Goal: Use online tool/utility: Use online tool/utility

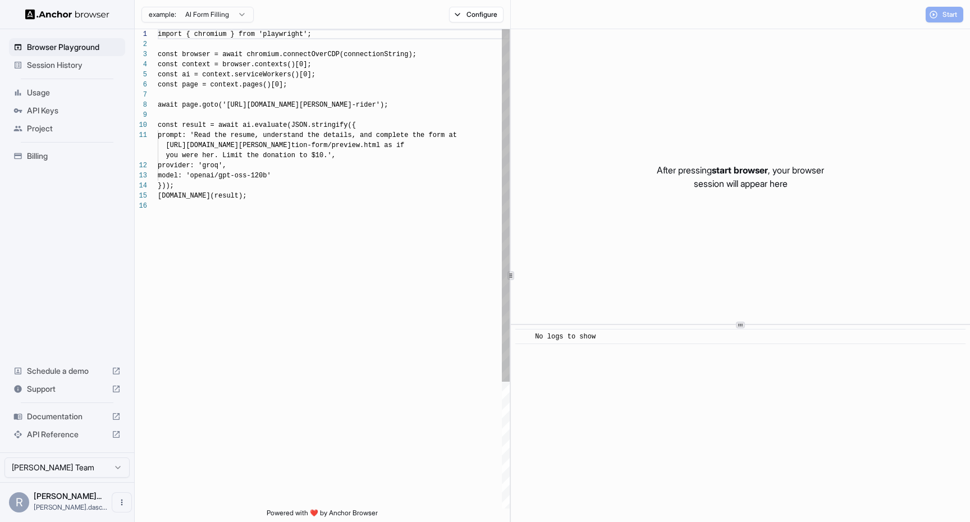
scroll to position [101, 0]
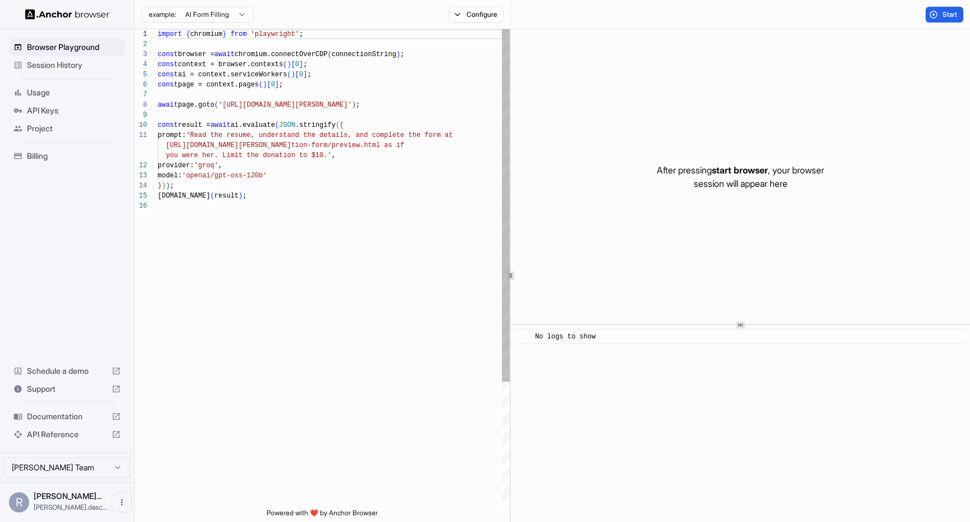
click at [341, 98] on div "import { chromium } from 'playwright' ; const browser = await chromium.connectO…" at bounding box center [334, 354] width 352 height 651
click at [338, 110] on div "import { chromium } from 'playwright' ; const browser = await chromium.connectO…" at bounding box center [334, 354] width 352 height 651
click at [338, 99] on div "import { chromium } from 'playwright' ; const browser = await chromium.connectO…" at bounding box center [334, 354] width 352 height 651
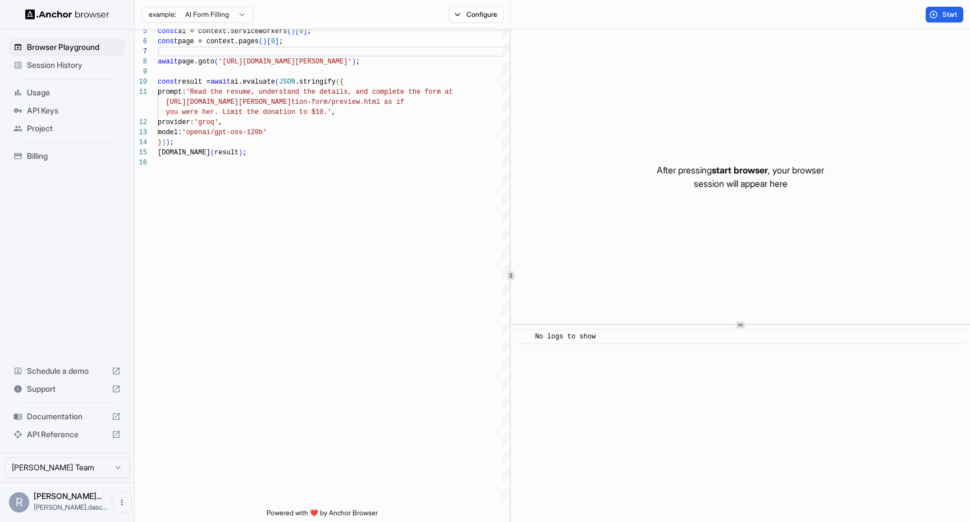
click at [91, 65] on span "Session History" at bounding box center [74, 64] width 94 height 11
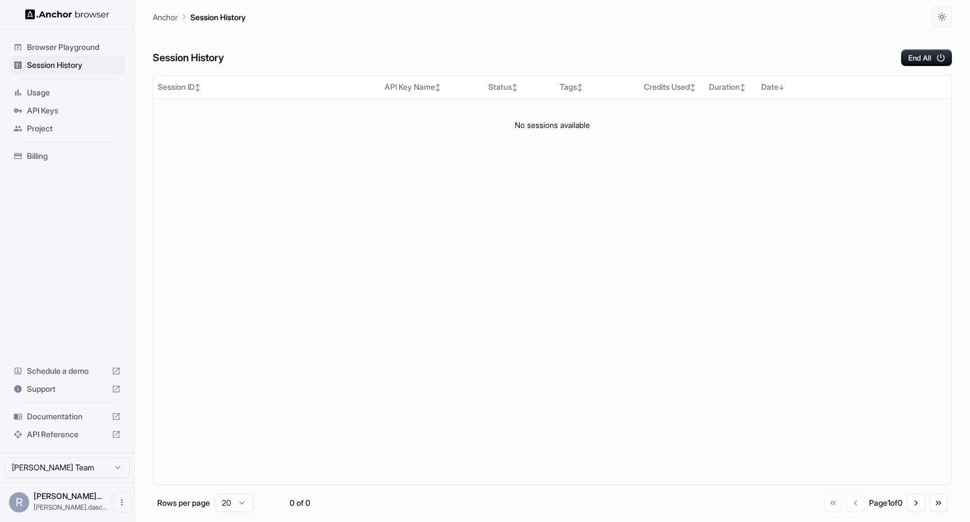
click at [104, 48] on span "Browser Playground" at bounding box center [74, 47] width 94 height 11
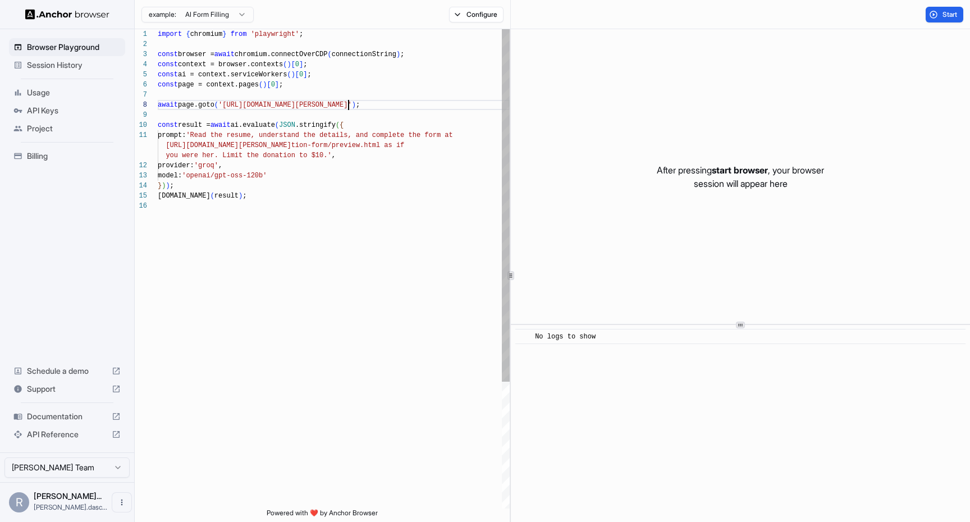
scroll to position [71, 0]
click at [349, 102] on div "import { chromium } from 'playwright' ; const browser = await chromium.connectO…" at bounding box center [334, 354] width 352 height 651
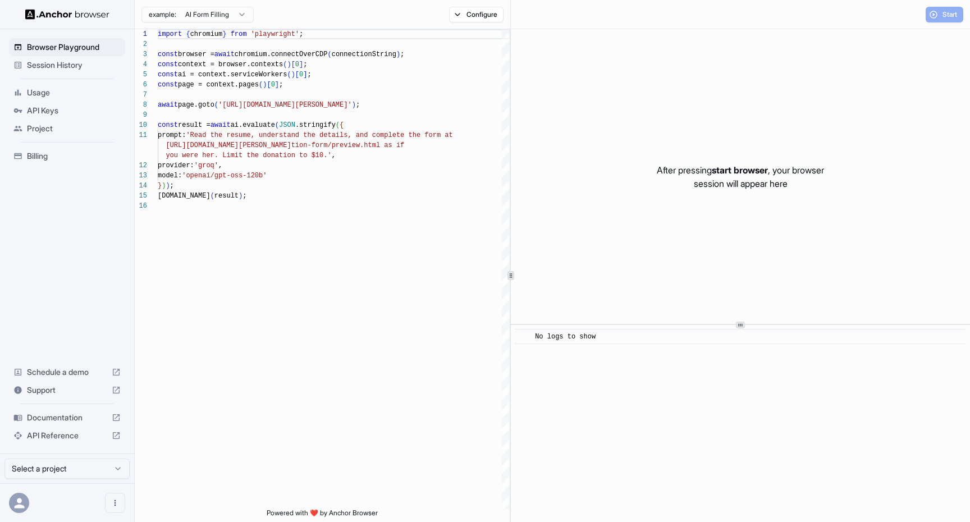
scroll to position [101, 0]
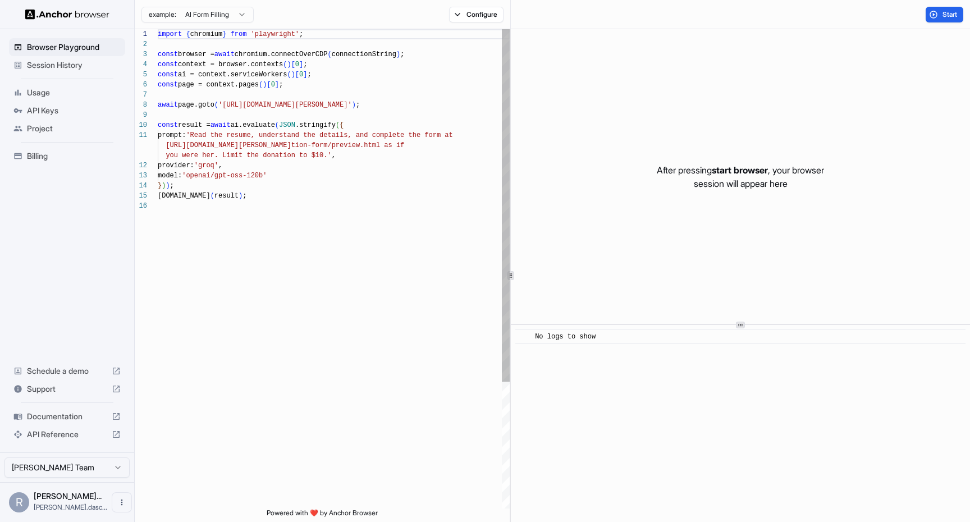
scroll to position [71, 0]
drag, startPoint x: 384, startPoint y: 104, endPoint x: 277, endPoint y: 104, distance: 107.8
click at [276, 104] on div "import { chromium } from 'playwright' ; const browser = await chromium.connectO…" at bounding box center [334, 354] width 352 height 651
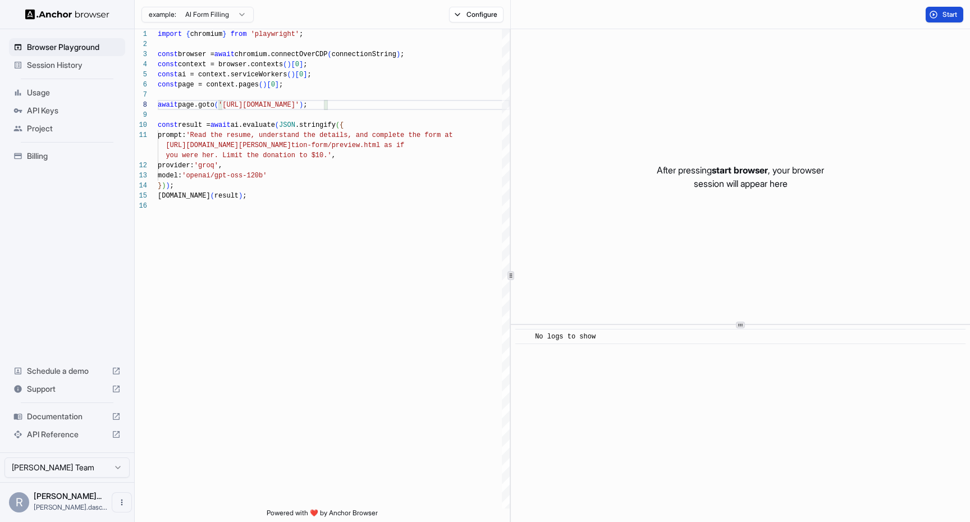
type textarea "**********"
click at [951, 15] on span "Start" at bounding box center [950, 14] width 16 height 9
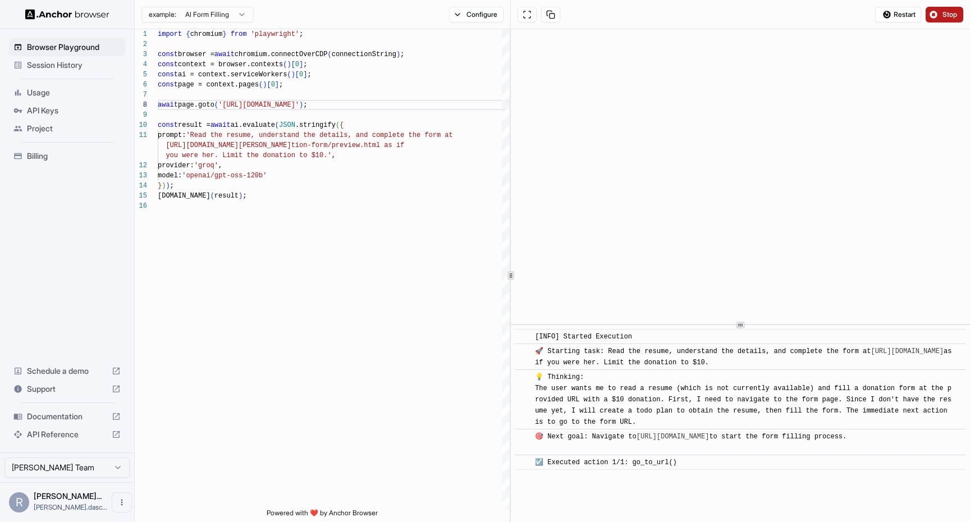
click at [951, 16] on span "Stop" at bounding box center [950, 14] width 16 height 9
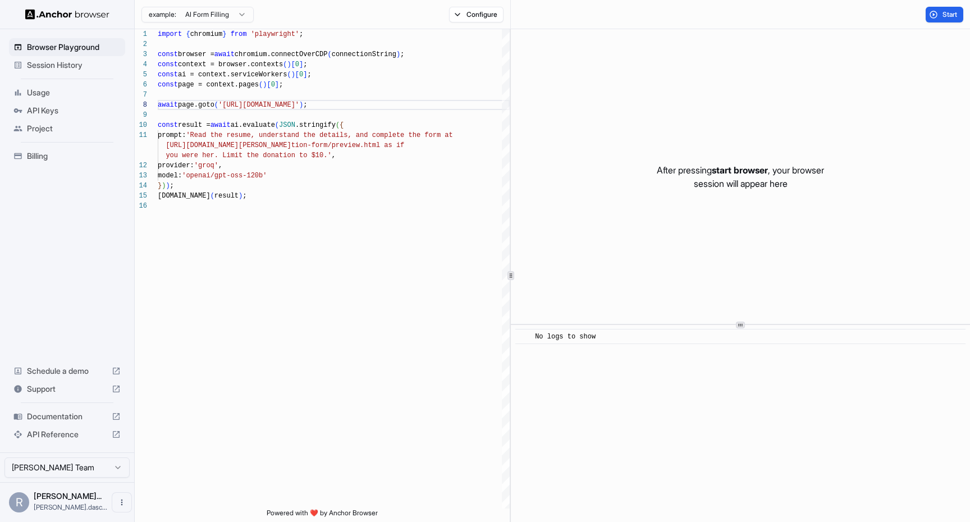
click at [89, 418] on span "Documentation" at bounding box center [67, 416] width 80 height 11
click at [407, 53] on div "import { chromium } from 'playwright' ; const browser = await chromium.connectO…" at bounding box center [334, 354] width 352 height 651
click at [486, 10] on button "Configure" at bounding box center [476, 15] width 54 height 16
click at [616, 89] on div "🇺🇸 US" at bounding box center [619, 89] width 70 height 16
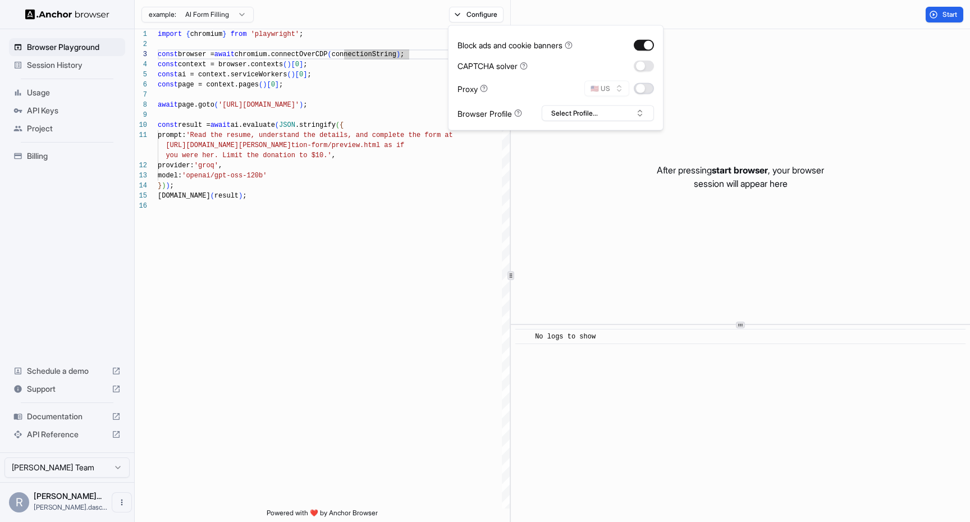
click at [647, 89] on button "button" at bounding box center [644, 88] width 20 height 11
click at [621, 89] on button "🇺🇸 US" at bounding box center [606, 89] width 45 height 16
type input "*****"
click at [609, 126] on span "IN" at bounding box center [609, 127] width 7 height 9
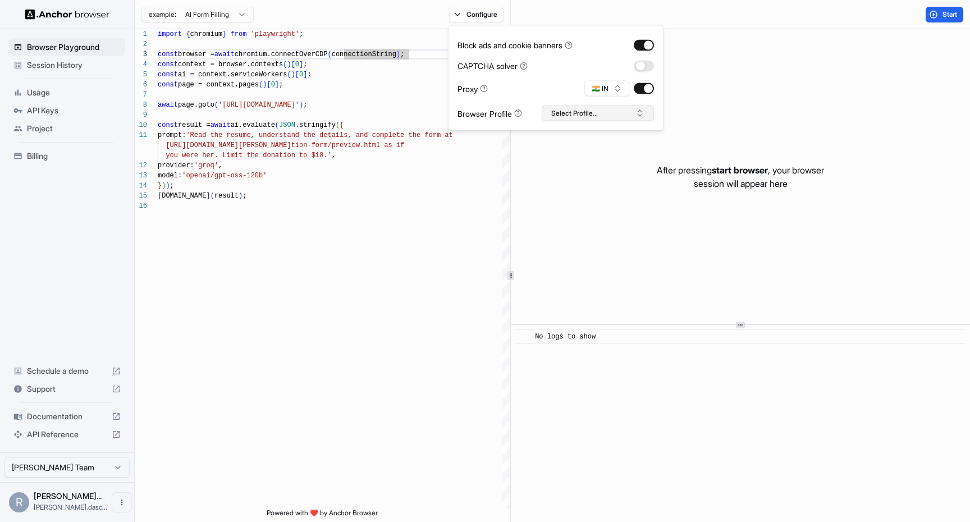
click at [599, 112] on button "Select Profile..." at bounding box center [598, 114] width 112 height 16
click at [598, 112] on button "Select Profile..." at bounding box center [598, 114] width 112 height 16
click at [642, 65] on button "button" at bounding box center [644, 65] width 20 height 11
click at [524, 65] on icon at bounding box center [524, 65] width 2 height 2
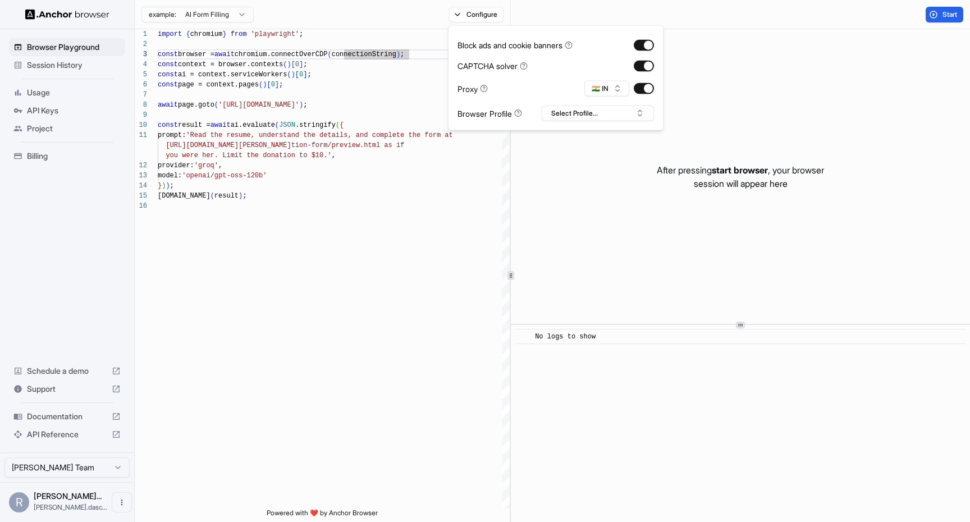
type textarea "**********"
click at [484, 181] on div "import { chromium } from 'playwright' ; const browser = await chromium.connectO…" at bounding box center [334, 354] width 352 height 651
click at [945, 5] on div "Start" at bounding box center [740, 14] width 459 height 29
click at [943, 9] on button "Start" at bounding box center [945, 15] width 38 height 16
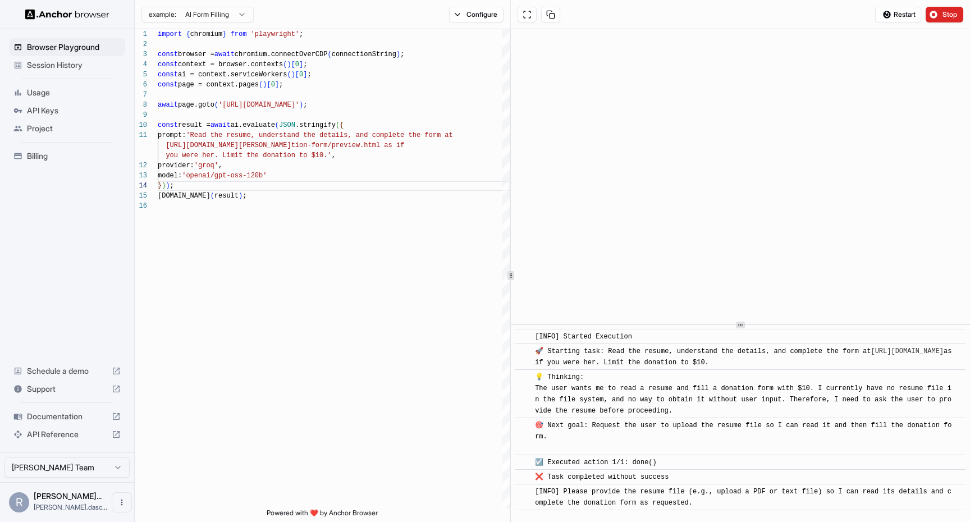
scroll to position [7, 0]
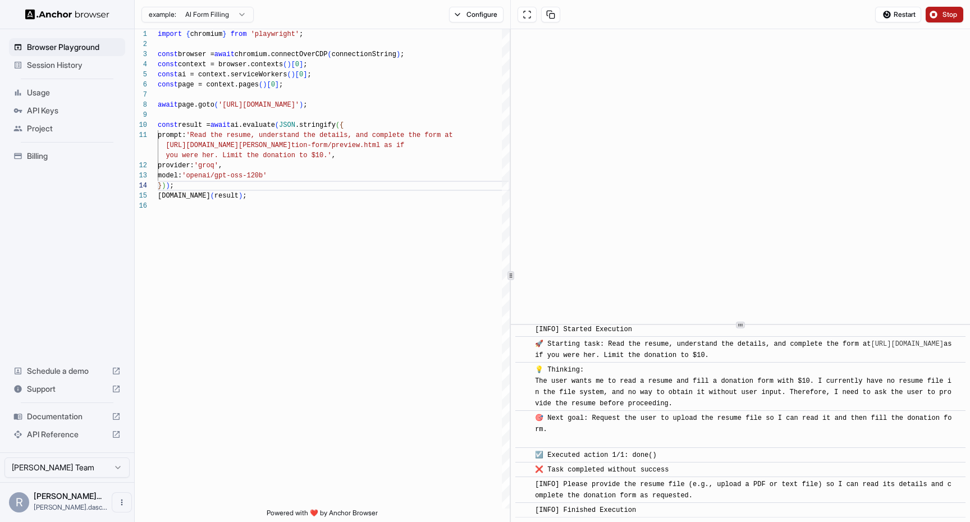
click at [932, 17] on button "Stop" at bounding box center [945, 15] width 38 height 16
